Goal: Transaction & Acquisition: Obtain resource

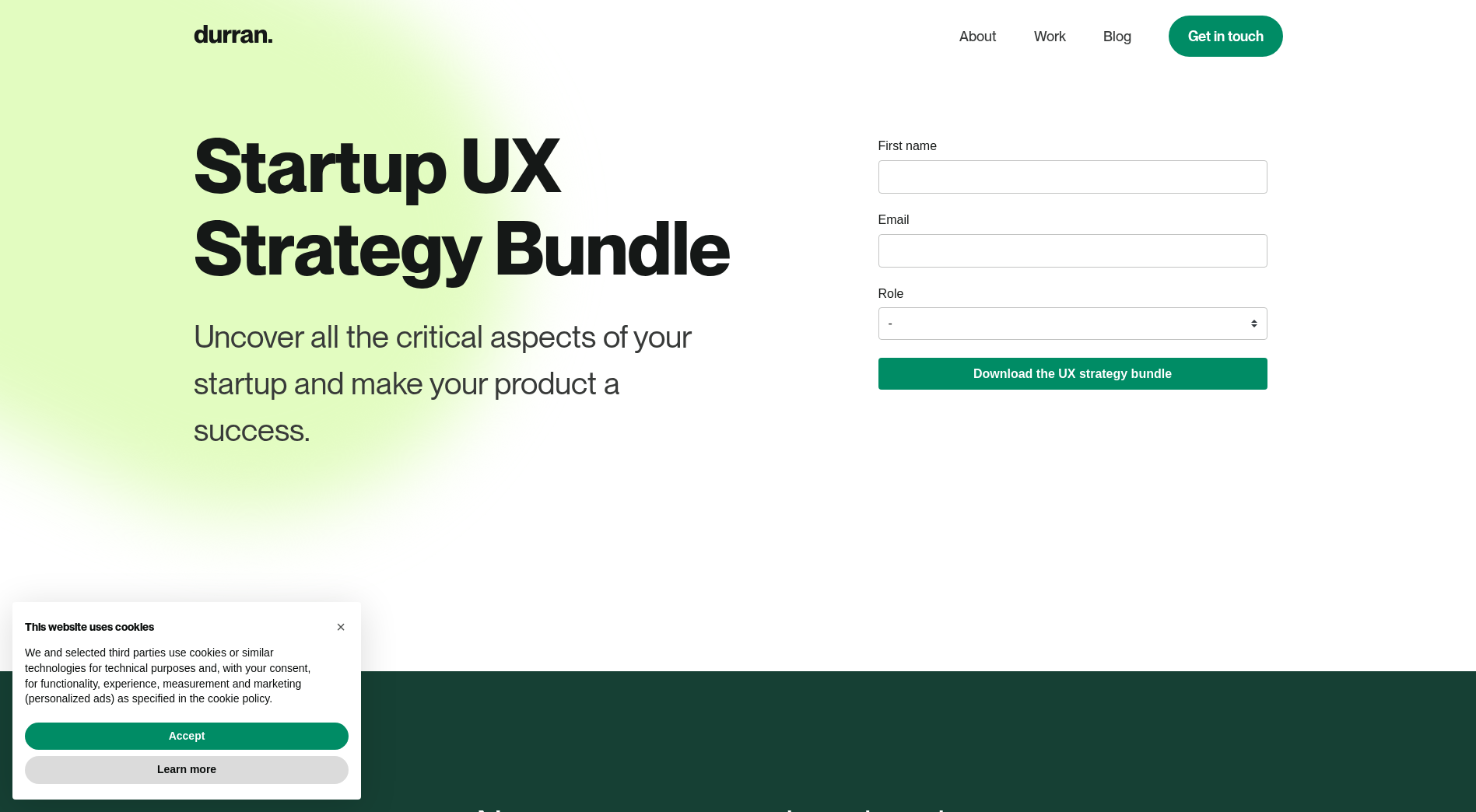
click at [924, 165] on input "name" at bounding box center [1073, 177] width 389 height 34
type input "[PERSON_NAME]"
type input "[EMAIL_ADDRESS][DOMAIN_NAME]"
click at [943, 324] on select "- Founder / Co-founder C-suite / VP / Manager Designer Developer Other" at bounding box center [1073, 323] width 389 height 33
select select "Designer"
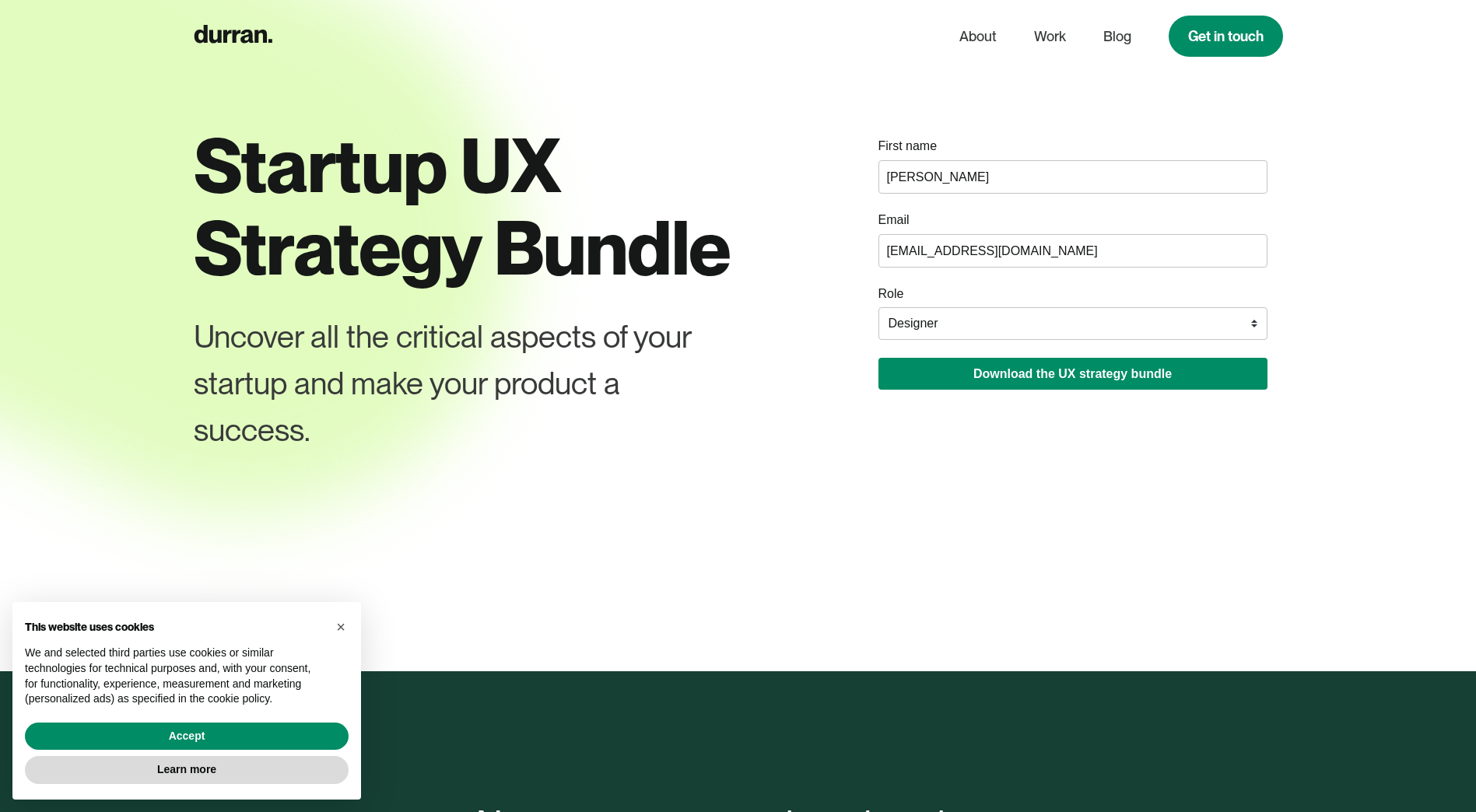
click at [879, 307] on select "- Founder / Co-founder C-suite / VP / Manager Designer Developer Other" at bounding box center [1073, 323] width 389 height 33
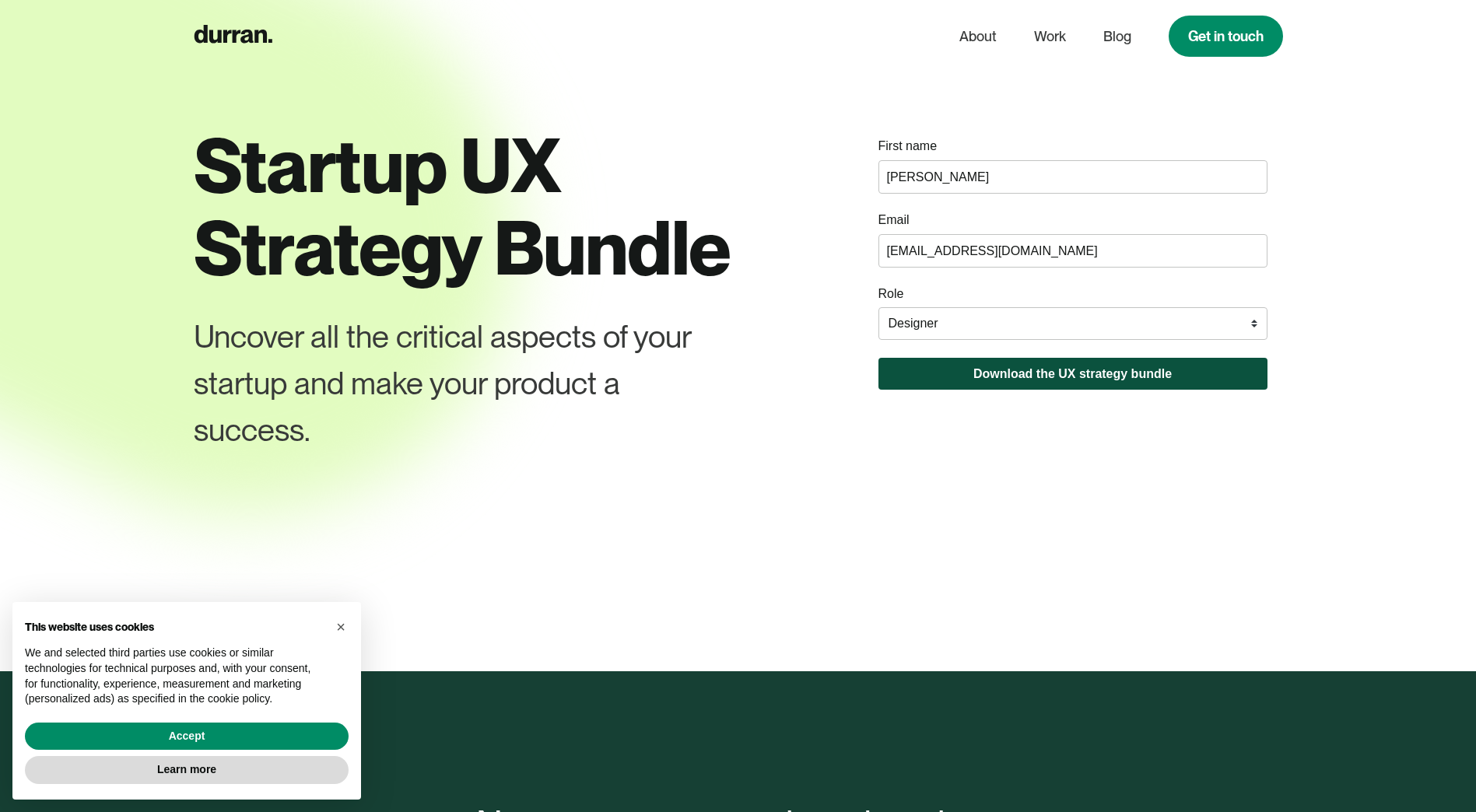
click at [1012, 378] on button "Download the UX strategy bundle" at bounding box center [1073, 374] width 389 height 32
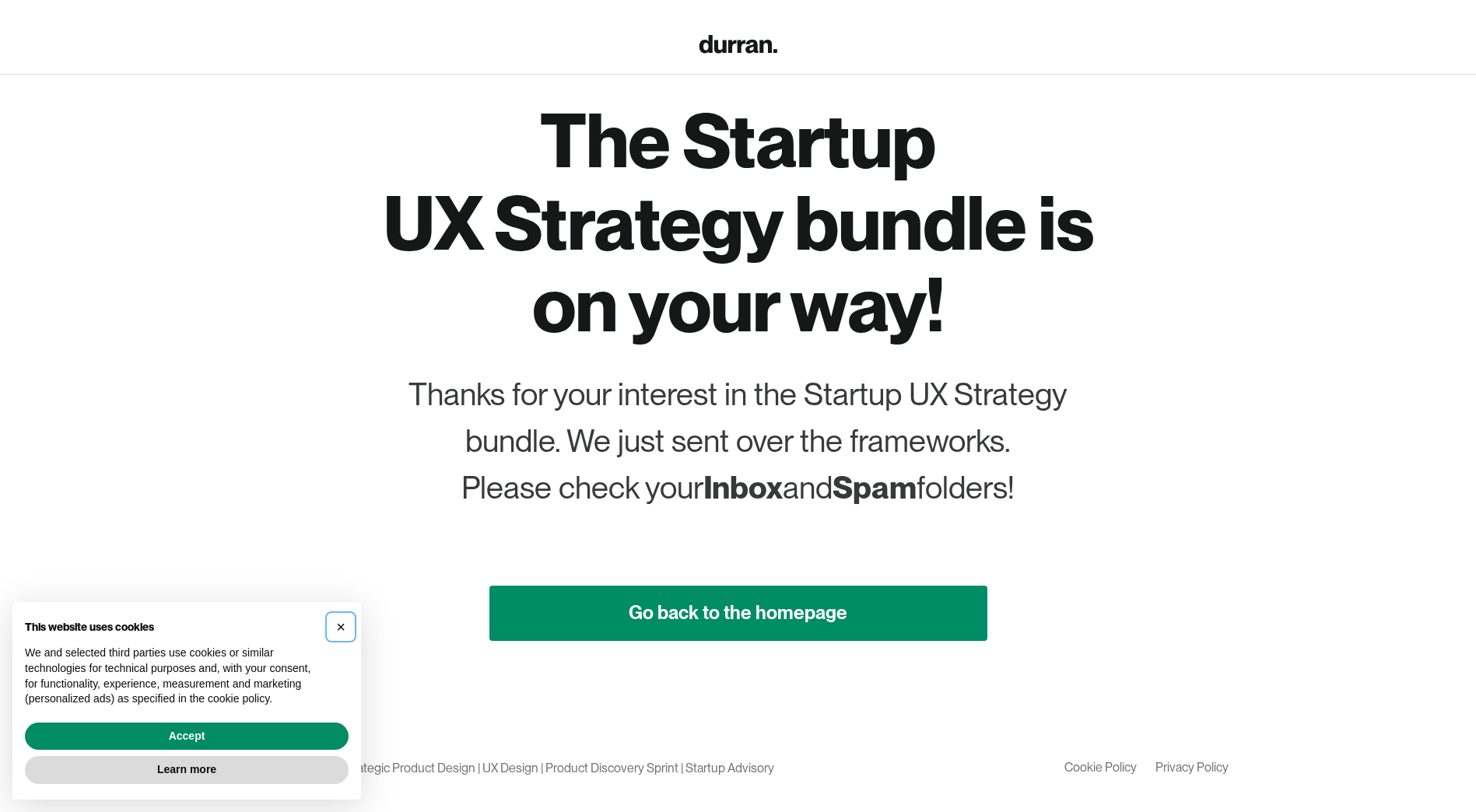
click at [342, 622] on span "×" at bounding box center [341, 626] width 10 height 17
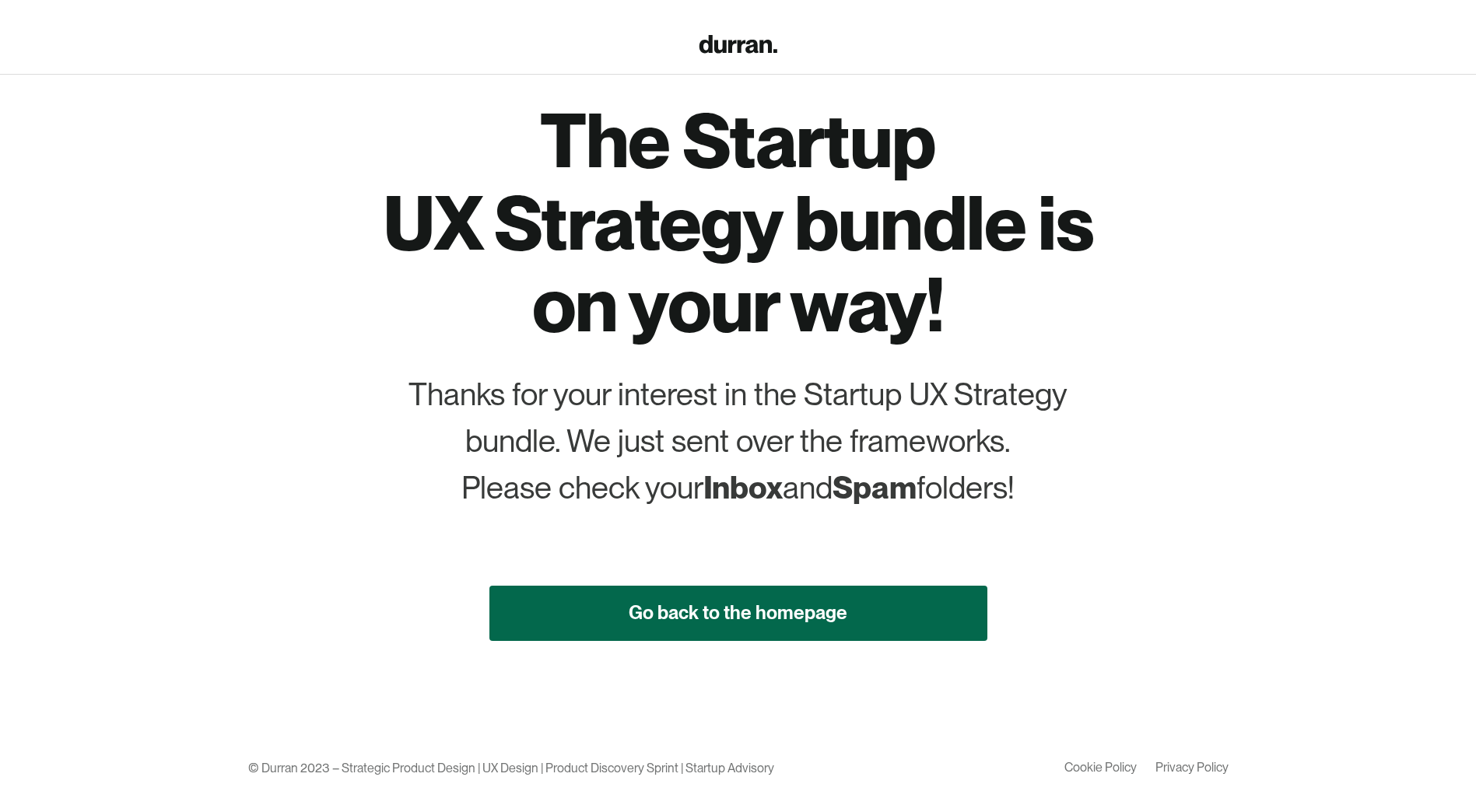
click at [819, 605] on link "Go back to the homepage" at bounding box center [738, 613] width 498 height 55
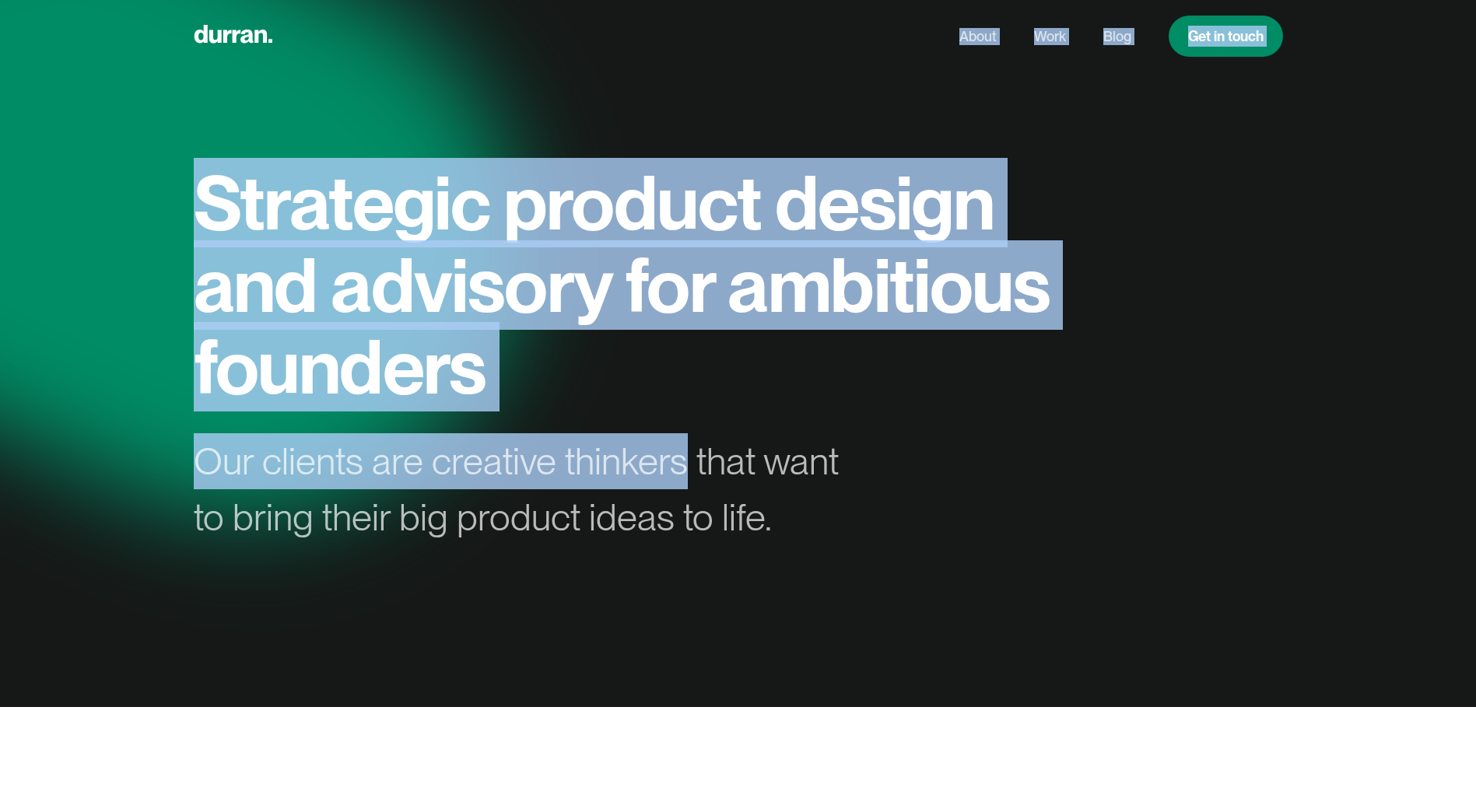
drag, startPoint x: 685, startPoint y: 459, endPoint x: 192, endPoint y: 472, distance: 493.2
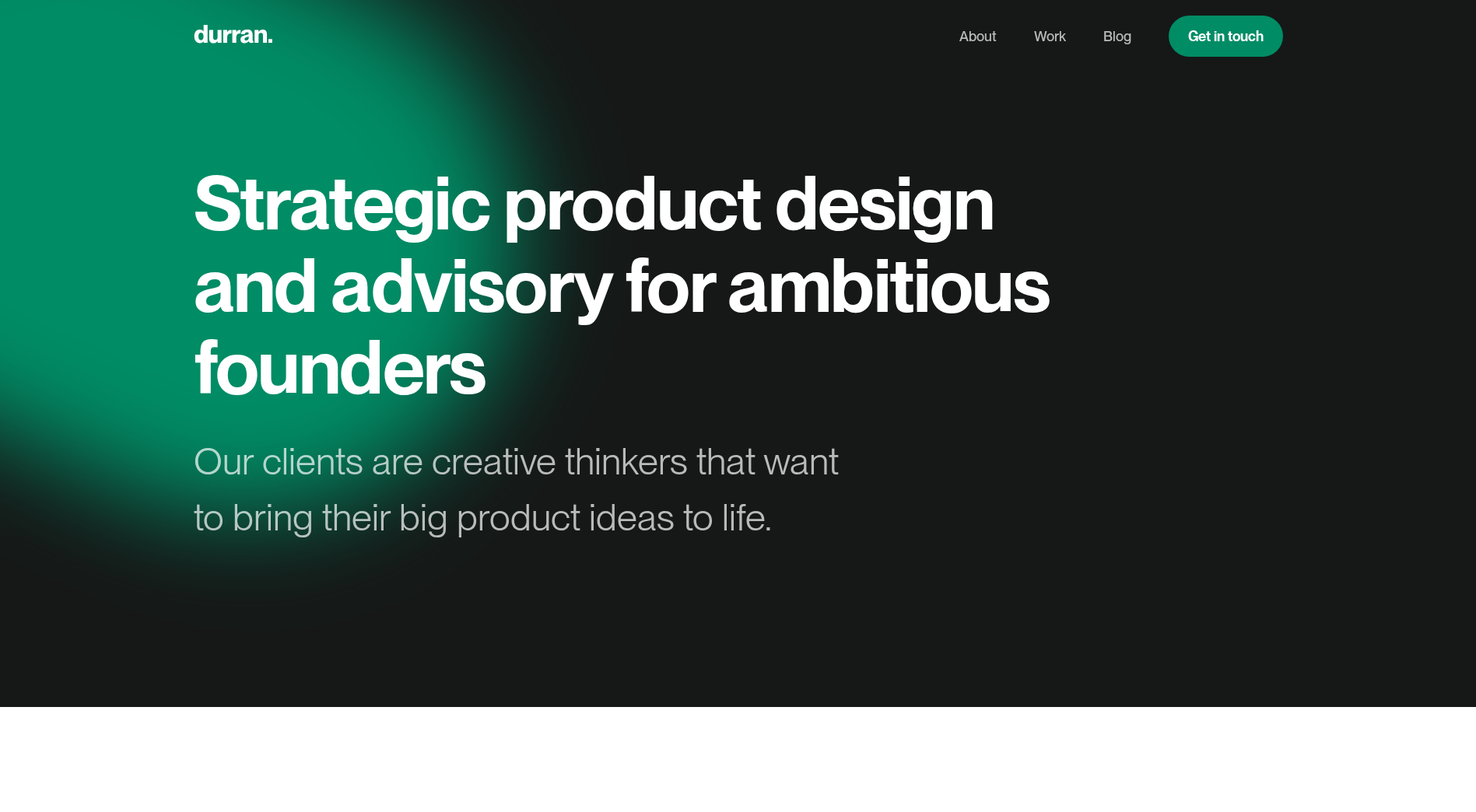
drag, startPoint x: 192, startPoint y: 472, endPoint x: 348, endPoint y: 509, distance: 160.3
click at [348, 509] on div "Our clients are creative thinkers that want to bring their big product ideas to…" at bounding box center [530, 489] width 672 height 112
